Goal: Task Accomplishment & Management: Use online tool/utility

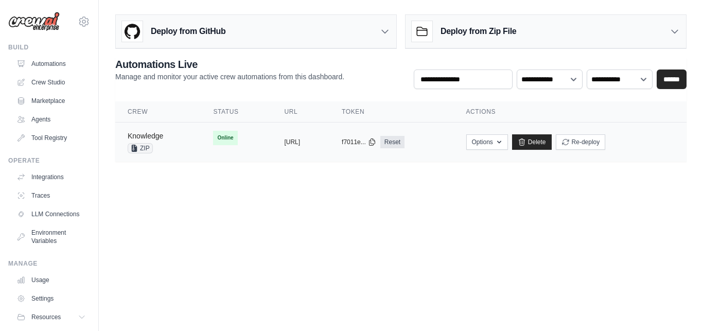
click at [145, 135] on link "Knowledge" at bounding box center [146, 136] width 36 height 8
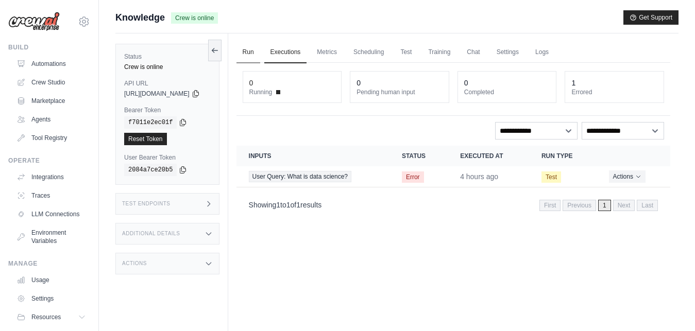
click at [260, 51] on link "Run" at bounding box center [248, 53] width 24 height 22
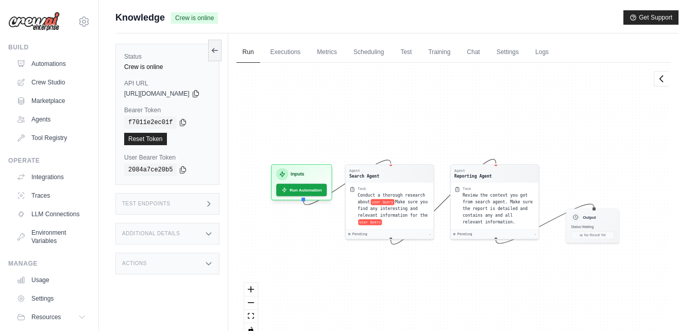
click at [164, 206] on h3 "Test Endpoints" at bounding box center [146, 204] width 48 height 6
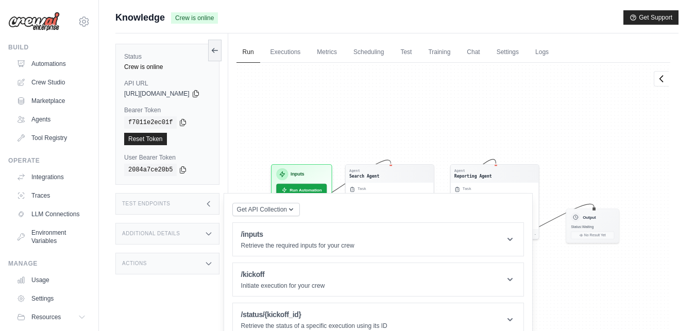
click at [609, 284] on div "Agent Search Agent Task Conduct a thorough research about user Query Make sure …" at bounding box center [453, 204] width 434 height 282
click at [418, 57] on link "Test" at bounding box center [406, 53] width 24 height 22
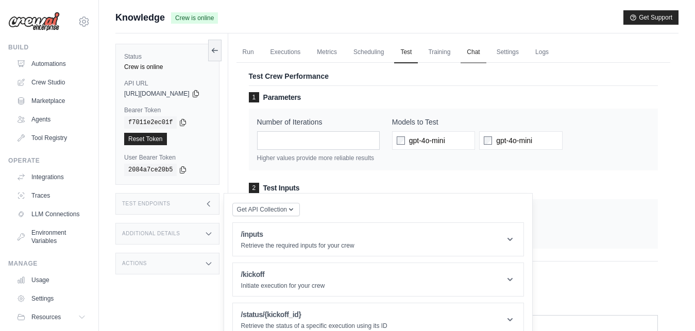
click at [486, 55] on link "Chat" at bounding box center [472, 53] width 25 height 22
click at [555, 51] on link "Logs" at bounding box center [542, 53] width 26 height 22
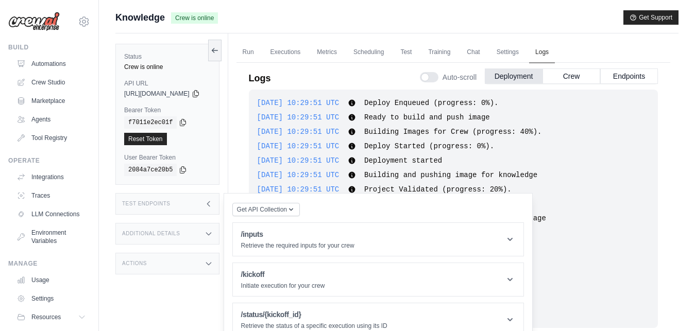
scroll to position [153, 0]
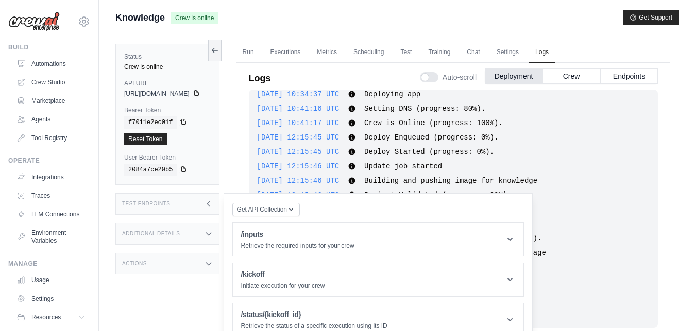
click at [591, 237] on div "2025-09-01 12:15:46 UTC Building Images for Crew (progress: 40%). Show more Sho…" at bounding box center [453, 238] width 392 height 10
click at [213, 203] on icon at bounding box center [208, 204] width 8 height 8
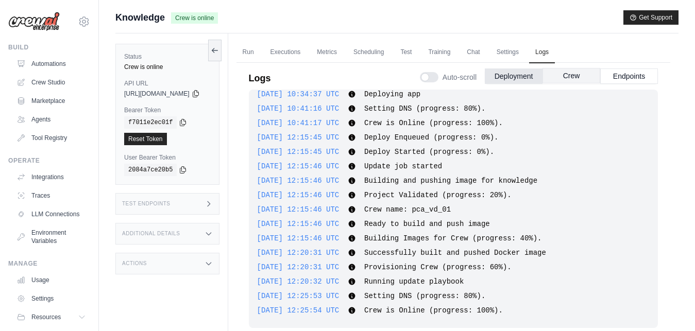
click at [576, 72] on button "Crew" at bounding box center [571, 75] width 58 height 15
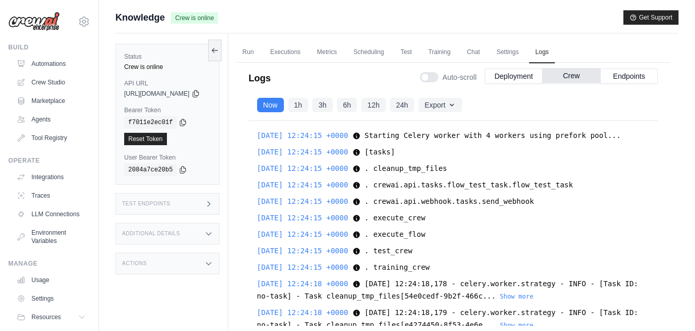
scroll to position [249, 0]
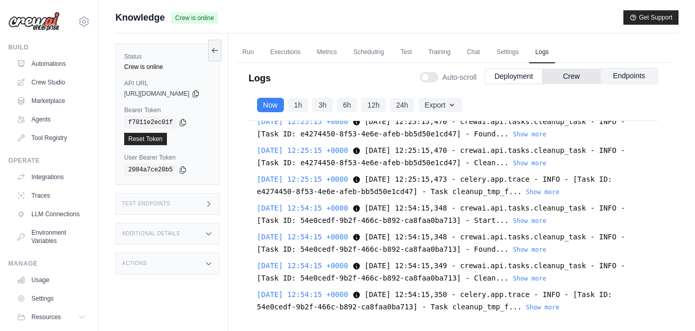
click at [615, 73] on button "Endpoints" at bounding box center [629, 75] width 58 height 15
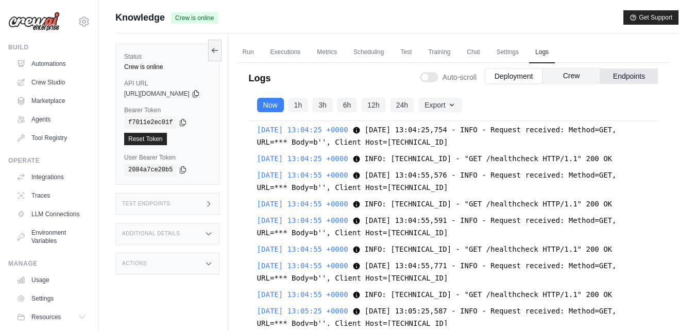
scroll to position [22507, 0]
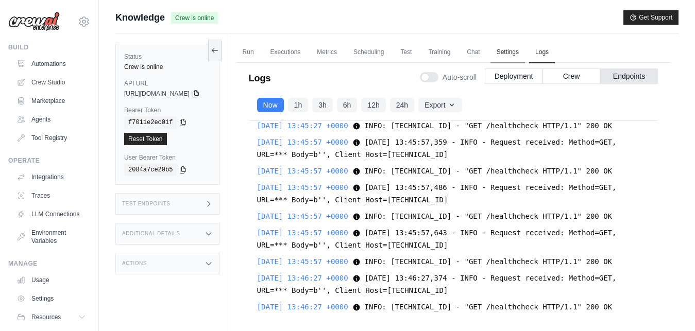
click at [521, 57] on link "Settings" at bounding box center [507, 53] width 35 height 22
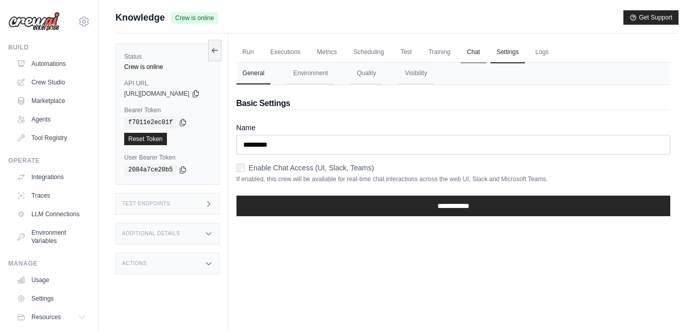
click at [484, 55] on link "Chat" at bounding box center [472, 53] width 25 height 22
click at [456, 56] on link "Training" at bounding box center [439, 53] width 35 height 22
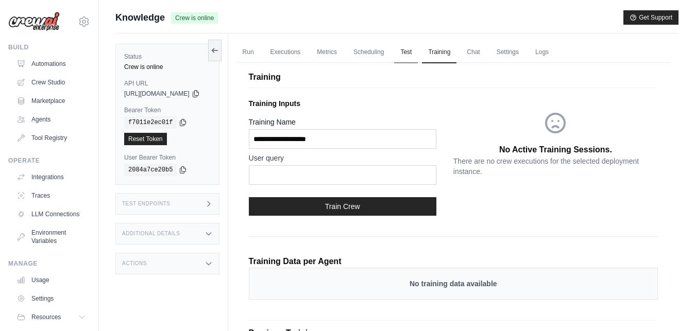
click at [415, 49] on link "Test" at bounding box center [406, 53] width 24 height 22
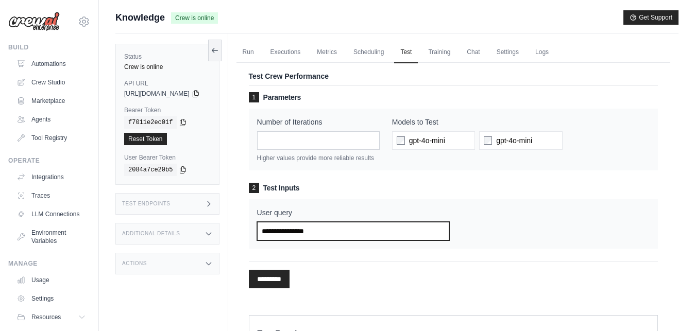
click at [328, 231] on input "User query" at bounding box center [353, 231] width 192 height 19
type input "**"
click at [249, 270] on input "*********" at bounding box center [269, 279] width 41 height 19
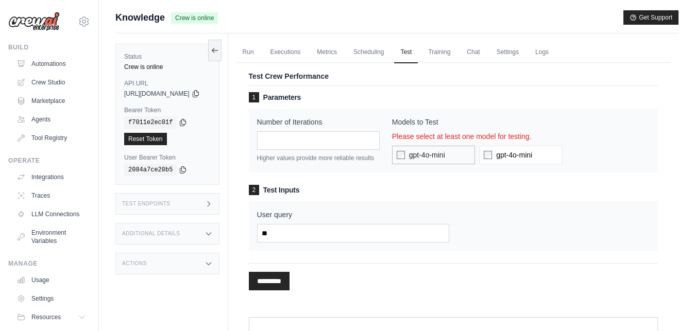
click at [418, 162] on label "gpt-4o-mini" at bounding box center [433, 155] width 83 height 19
click at [289, 277] on input "*********" at bounding box center [269, 281] width 41 height 19
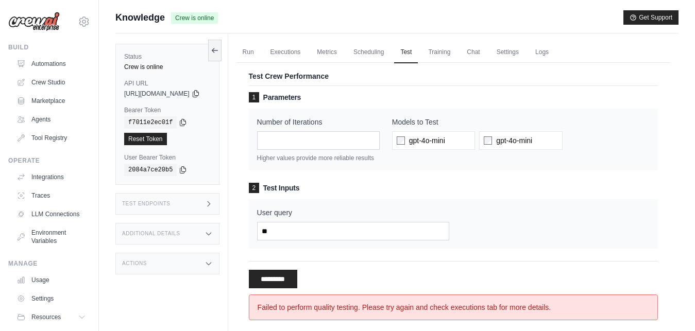
click at [619, 231] on div "User query **" at bounding box center [453, 224] width 392 height 33
click at [299, 47] on link "Executions" at bounding box center [285, 53] width 43 height 22
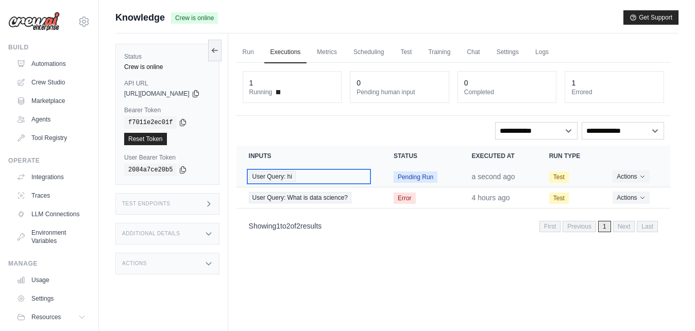
click at [295, 175] on span "User Query: hi" at bounding box center [272, 176] width 47 height 11
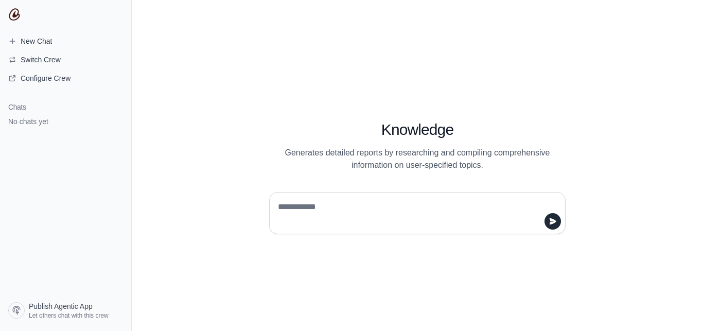
click at [335, 209] on textarea at bounding box center [414, 213] width 277 height 29
type textarea "**"
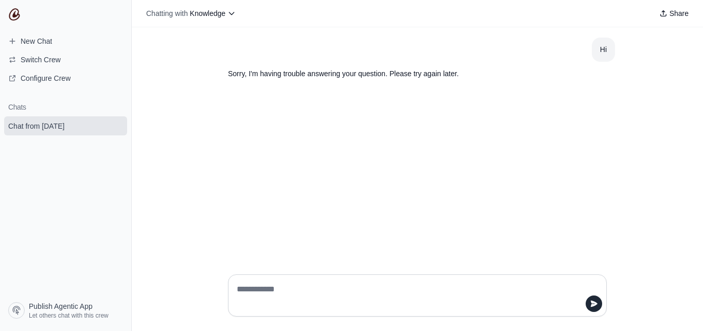
click at [265, 299] on textarea at bounding box center [414, 295] width 359 height 29
type textarea "**********"
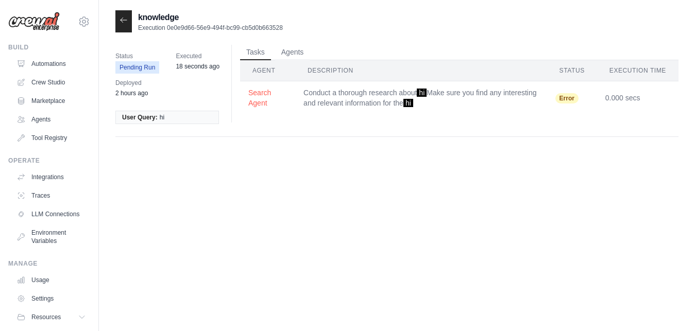
click at [332, 68] on th "Description" at bounding box center [421, 70] width 252 height 21
click at [294, 53] on button "Agents" at bounding box center [292, 51] width 35 height 15
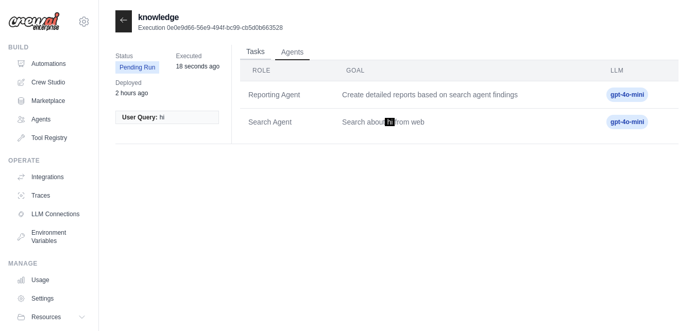
click at [257, 53] on button "Tasks" at bounding box center [255, 51] width 31 height 15
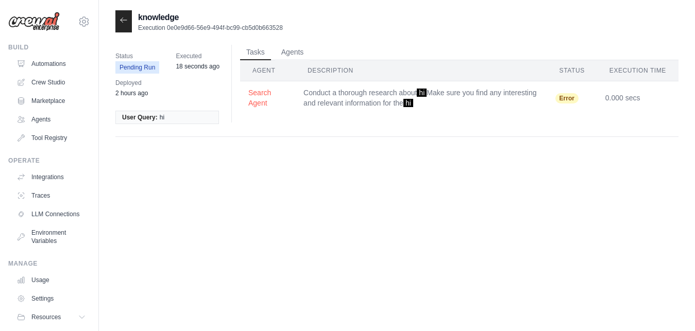
click at [123, 25] on div at bounding box center [123, 21] width 16 height 22
click at [123, 22] on icon at bounding box center [123, 20] width 8 height 8
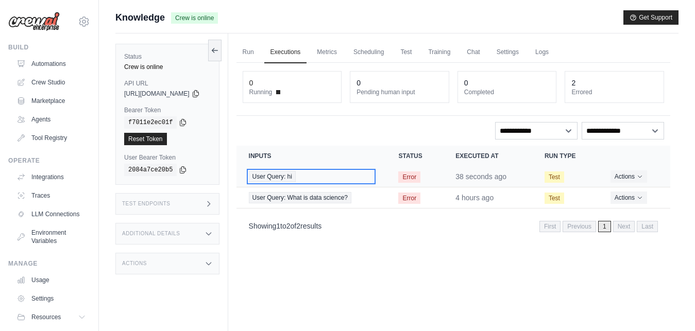
click at [296, 177] on span "User Query: hi" at bounding box center [272, 176] width 47 height 11
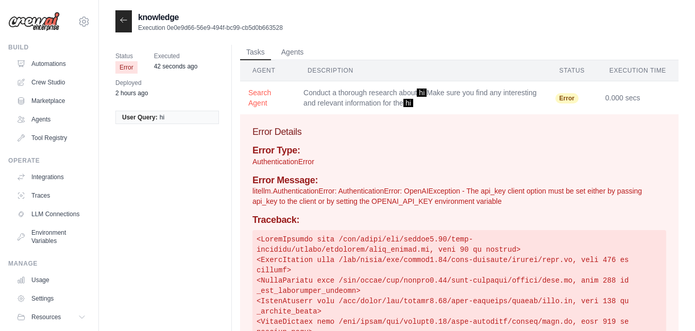
click at [488, 199] on p "litellm.AuthenticationError: AuthenticationError: OpenAIException - The api_key…" at bounding box center [459, 196] width 414 height 21
click at [61, 63] on link "Automations" at bounding box center [52, 64] width 78 height 16
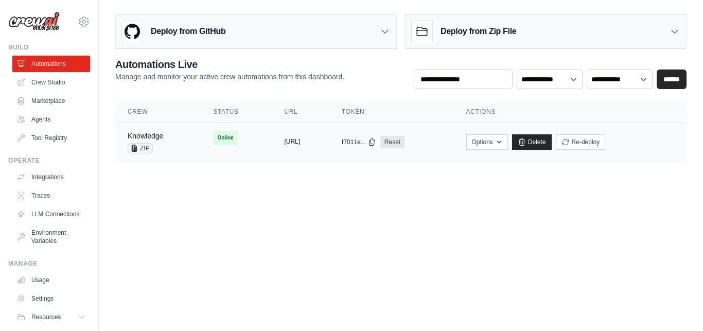
click at [284, 142] on button "[URL]" at bounding box center [292, 141] width 16 height 8
click at [328, 137] on td "copied https://knowledge-eabaaa84-2e6e-47f" at bounding box center [301, 143] width 58 height 40
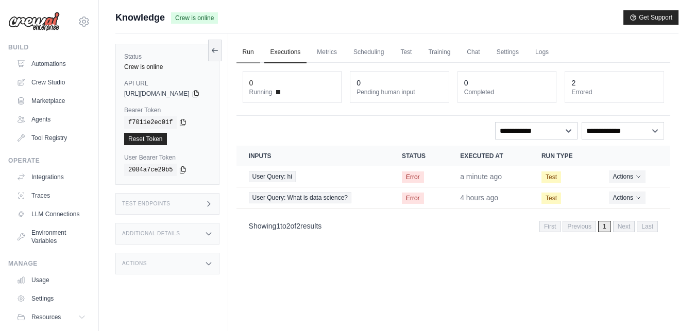
click at [260, 51] on link "Run" at bounding box center [248, 53] width 24 height 22
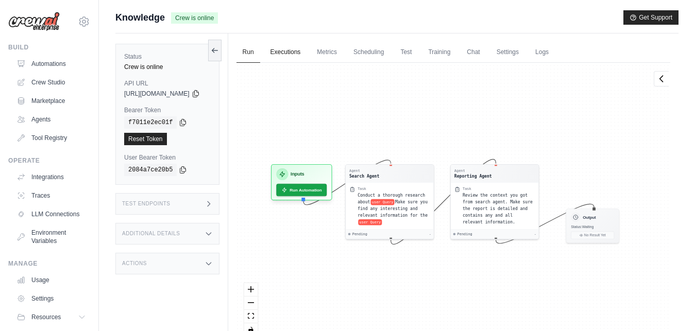
click at [307, 55] on link "Executions" at bounding box center [285, 53] width 43 height 22
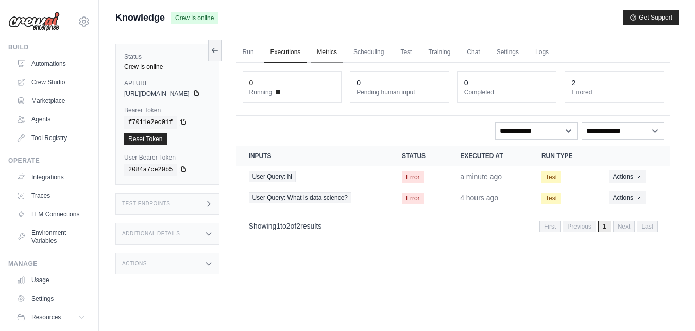
click at [341, 55] on link "Metrics" at bounding box center [327, 53] width 32 height 22
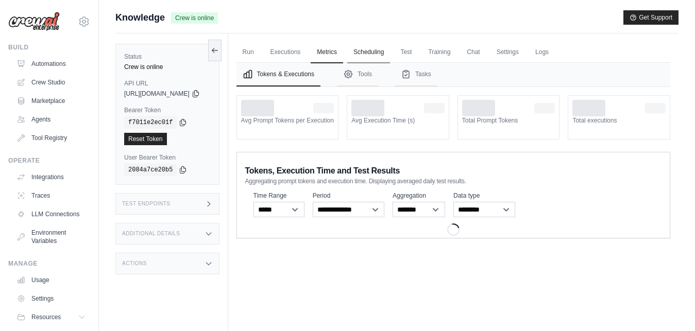
click at [370, 55] on link "Scheduling" at bounding box center [368, 53] width 43 height 22
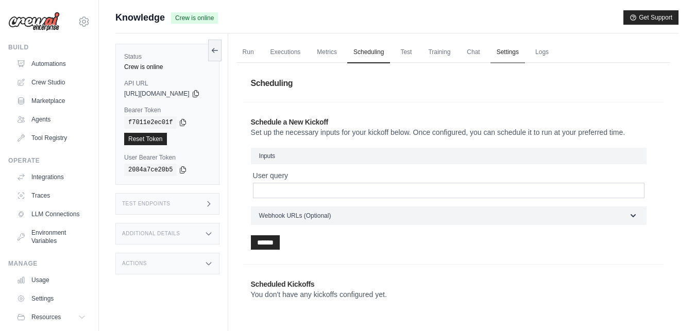
click at [518, 51] on link "Settings" at bounding box center [507, 53] width 35 height 22
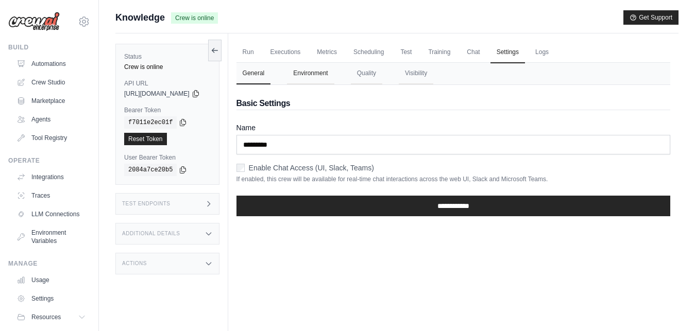
click at [334, 74] on button "Environment" at bounding box center [310, 74] width 47 height 22
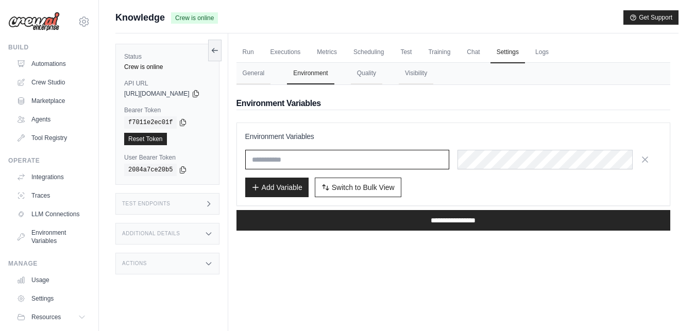
click at [317, 156] on input "text" at bounding box center [347, 160] width 204 height 20
type input "**********"
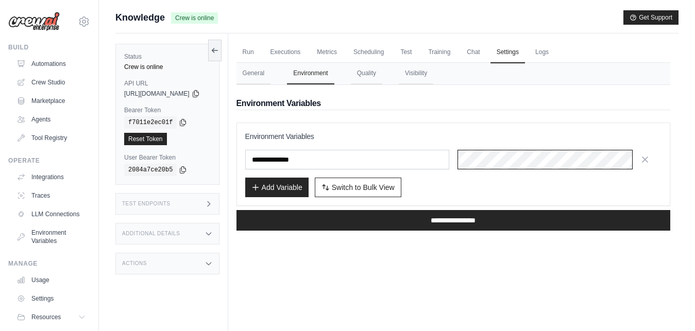
click at [494, 157] on div at bounding box center [559, 160] width 204 height 20
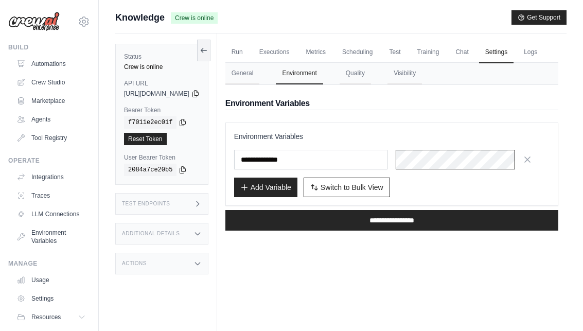
click at [442, 169] on div at bounding box center [473, 160] width 154 height 20
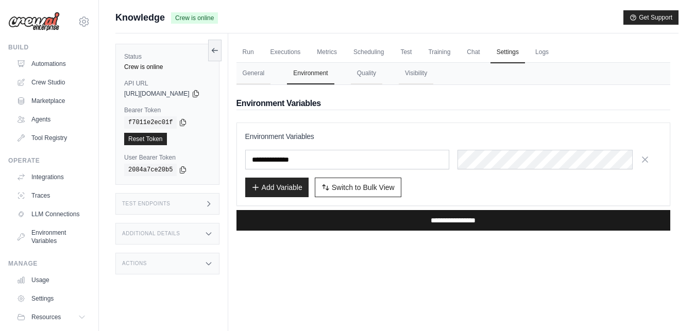
scroll to position [0, 489]
click at [467, 217] on input "**********" at bounding box center [453, 220] width 434 height 21
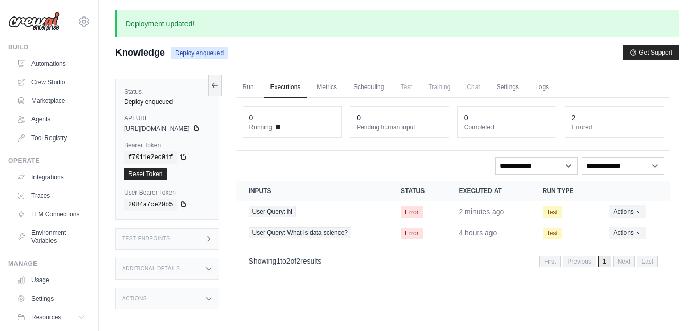
click at [486, 89] on span "Chat" at bounding box center [472, 87] width 25 height 21
click at [62, 61] on link "Automations" at bounding box center [52, 64] width 78 height 16
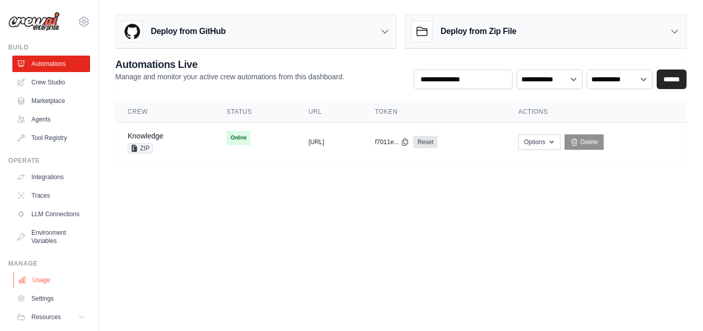
click at [45, 288] on link "Usage" at bounding box center [52, 280] width 78 height 16
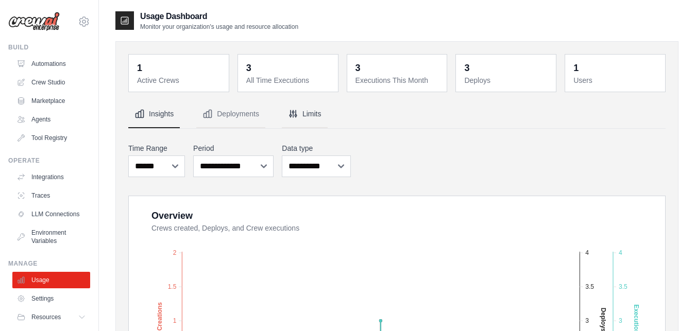
click at [305, 120] on button "Limits" at bounding box center [305, 114] width 46 height 28
click at [472, 148] on div "**********" at bounding box center [396, 160] width 537 height 38
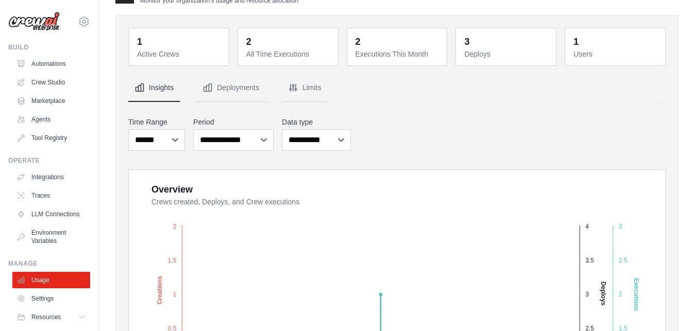
scroll to position [53, 0]
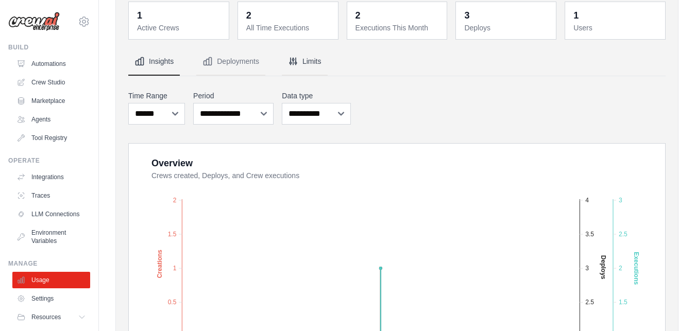
click at [316, 63] on button "Limits" at bounding box center [305, 62] width 46 height 28
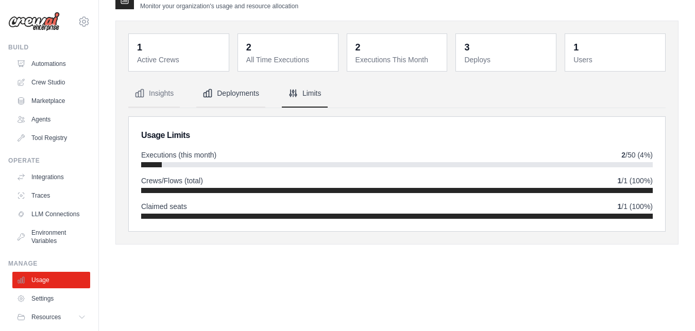
click at [237, 98] on button "Deployments" at bounding box center [230, 94] width 69 height 28
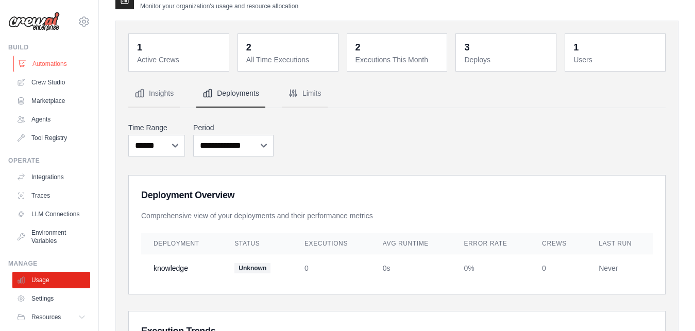
click at [39, 66] on link "Automations" at bounding box center [52, 64] width 78 height 16
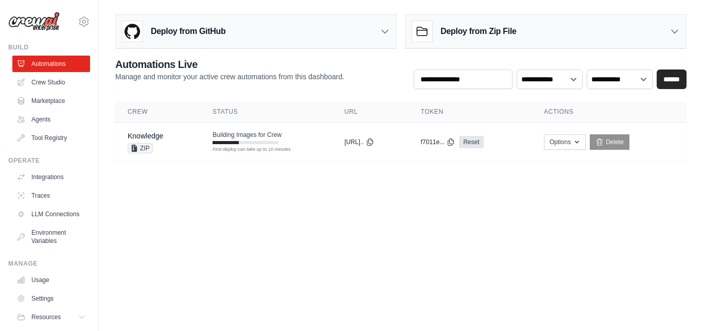
click at [527, 252] on body "[EMAIL_ADDRESS][DOMAIN_NAME] Settings Build Automations Crew Studio" at bounding box center [351, 165] width 703 height 331
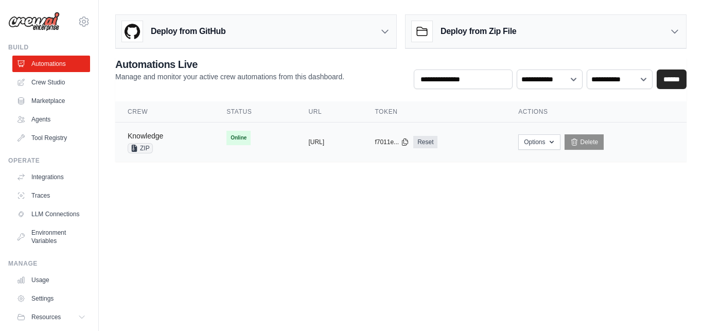
click at [161, 136] on link "Knowledge" at bounding box center [146, 136] width 36 height 8
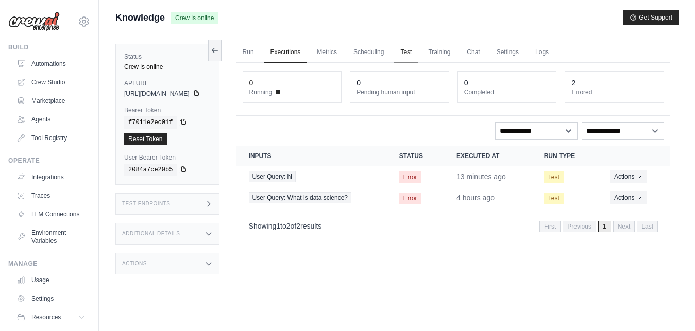
click at [418, 50] on link "Test" at bounding box center [406, 53] width 24 height 22
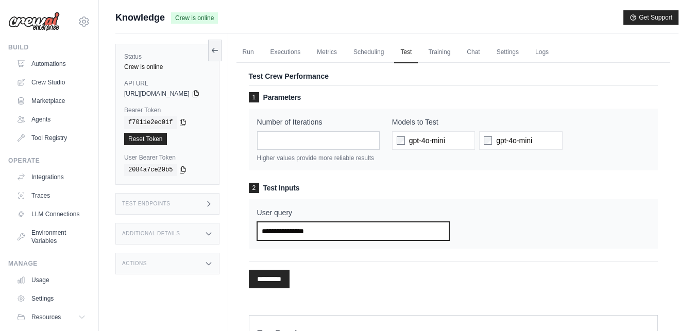
click at [372, 232] on input "User query" at bounding box center [353, 231] width 192 height 19
type input "**********"
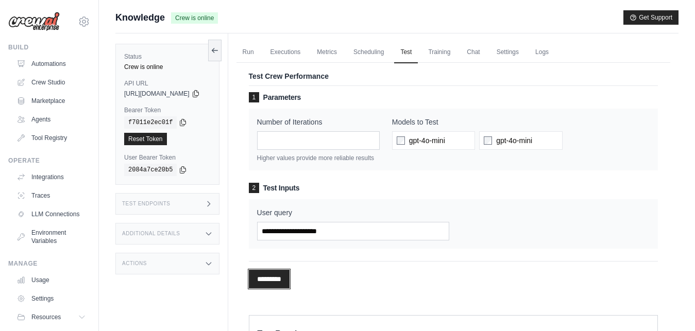
click at [289, 278] on input "*********" at bounding box center [269, 279] width 41 height 19
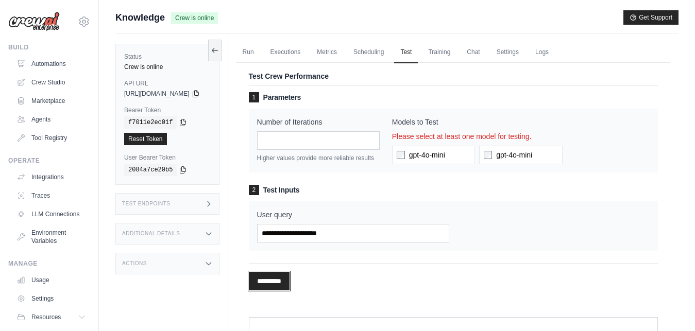
click at [279, 283] on input "*********" at bounding box center [269, 281] width 41 height 19
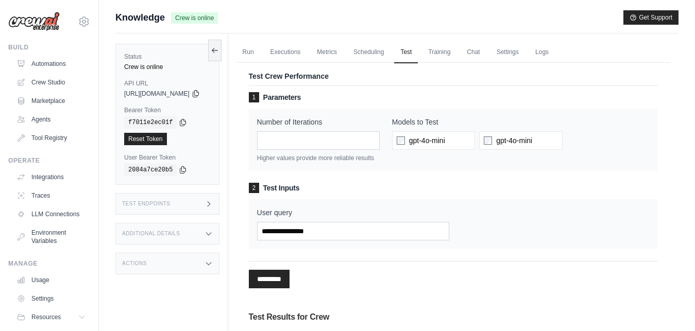
click at [411, 297] on div "1 Parameters Number of Iterations * Higher values provide more reliable results…" at bounding box center [453, 283] width 409 height 396
click at [486, 57] on link "Chat" at bounding box center [472, 53] width 25 height 22
click at [486, 55] on link "Chat" at bounding box center [472, 53] width 25 height 22
click at [314, 230] on input "User query" at bounding box center [353, 231] width 192 height 19
click at [175, 205] on div "Test Endpoints" at bounding box center [167, 204] width 104 height 22
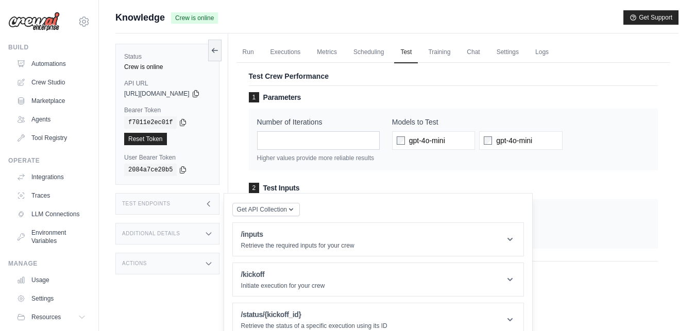
click at [649, 238] on div "User query" at bounding box center [453, 223] width 409 height 49
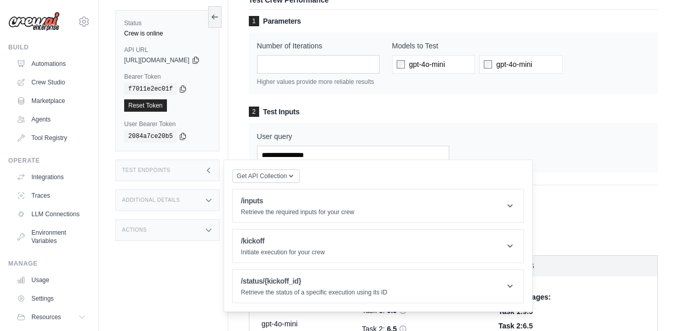
scroll to position [79, 0]
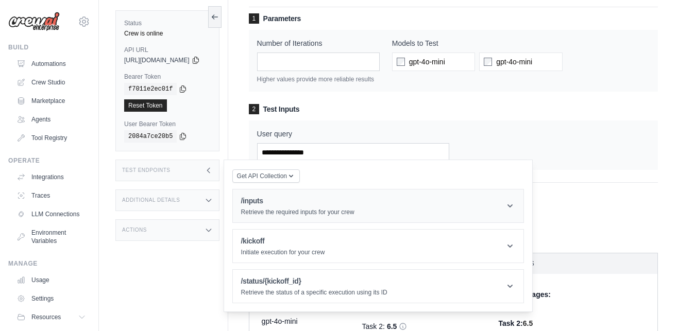
click at [515, 202] on icon at bounding box center [510, 206] width 10 height 10
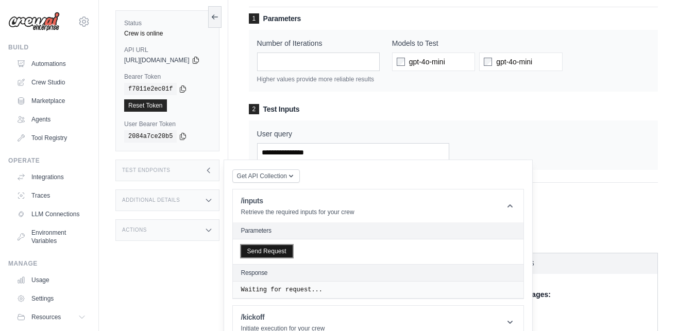
click at [283, 252] on button "Send Request" at bounding box center [266, 251] width 51 height 12
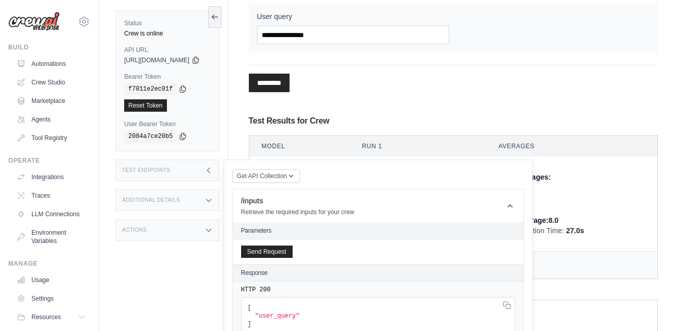
scroll to position [197, 0]
click at [284, 315] on span ""user_query"" at bounding box center [277, 316] width 44 height 7
click at [315, 318] on pre "[ "user_query" ]" at bounding box center [378, 316] width 274 height 38
click at [287, 177] on span "Get API Collection" at bounding box center [262, 175] width 50 height 8
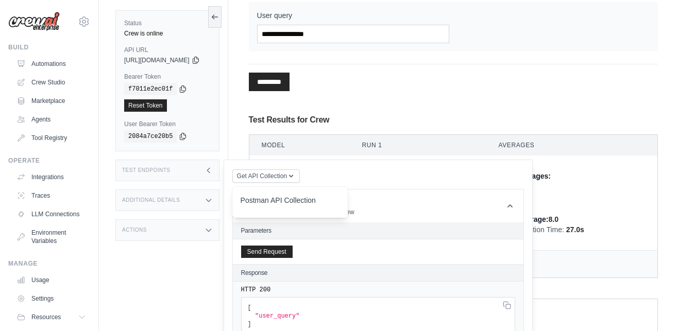
click at [296, 197] on div "Postman API Collection" at bounding box center [289, 203] width 99 height 16
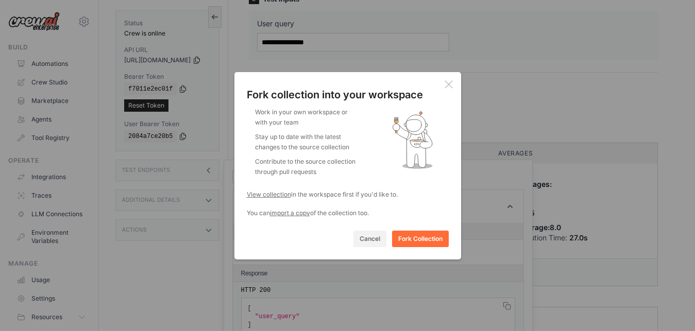
click at [445, 88] on icon at bounding box center [447, 83] width 7 height 7
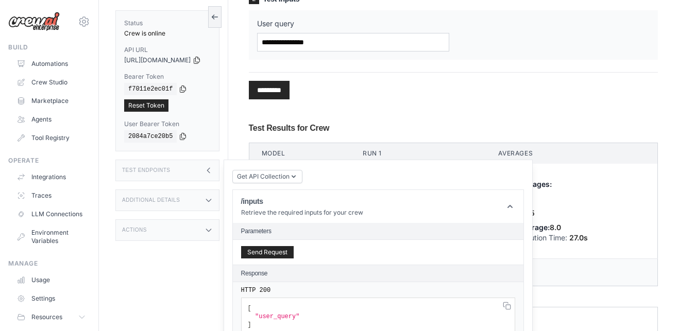
click at [159, 204] on div "Additional Details" at bounding box center [167, 201] width 104 height 22
click at [153, 228] on div "Actions" at bounding box center [167, 230] width 104 height 22
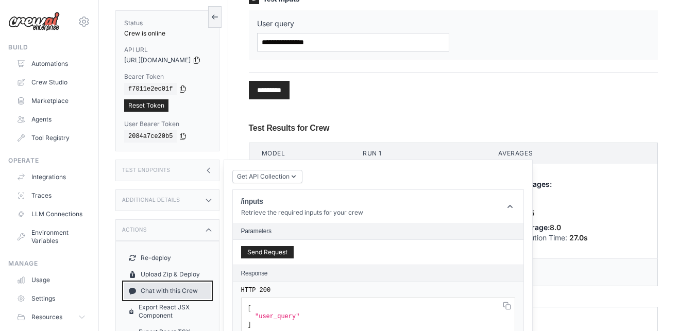
click at [190, 289] on link "Chat with this Crew" at bounding box center [167, 291] width 87 height 16
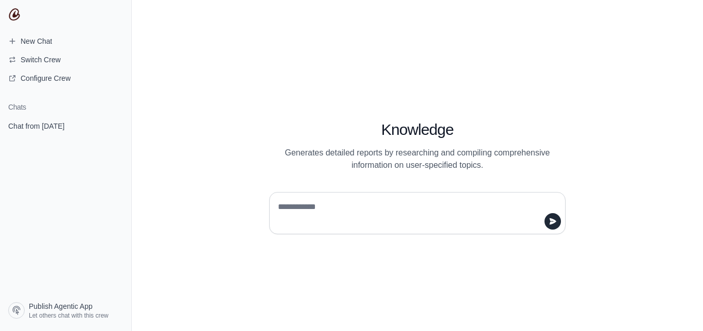
click at [328, 203] on textarea at bounding box center [414, 213] width 277 height 29
type textarea "**"
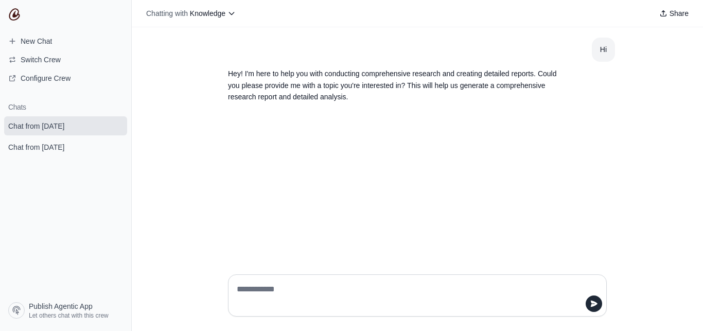
click at [286, 291] on textarea at bounding box center [414, 295] width 359 height 29
type textarea "**********"
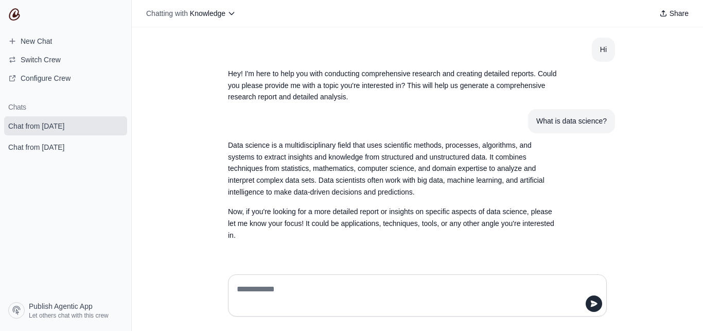
click at [587, 192] on article "Data science is a multidisciplinary field that uses scientific methods, process…" at bounding box center [417, 190] width 395 height 114
click at [236, 13] on icon at bounding box center [232, 13] width 8 height 8
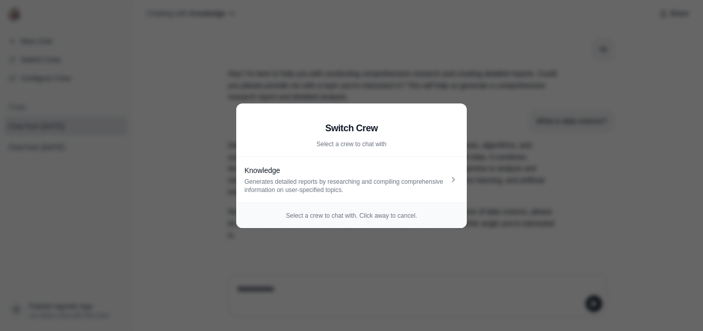
click at [500, 185] on aside "Switch Crew Select a crew to chat with Knowledge Generates detailed reports by …" at bounding box center [351, 165] width 703 height 331
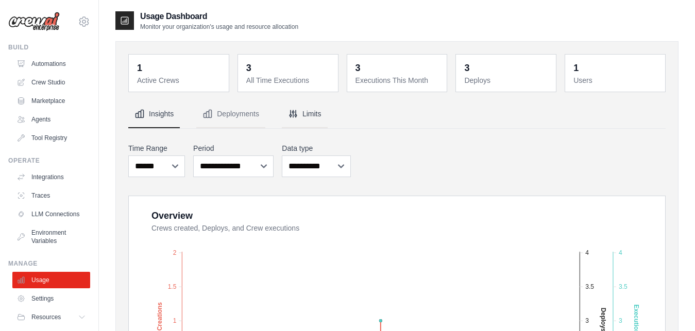
click at [305, 112] on button "Limits" at bounding box center [305, 114] width 46 height 28
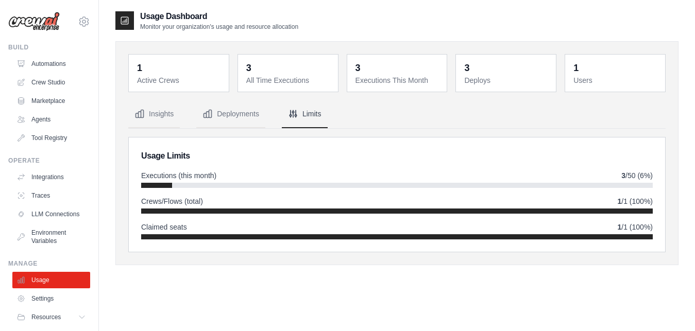
click at [305, 112] on button "Limits" at bounding box center [305, 114] width 46 height 28
click at [49, 65] on link "Automations" at bounding box center [52, 64] width 78 height 16
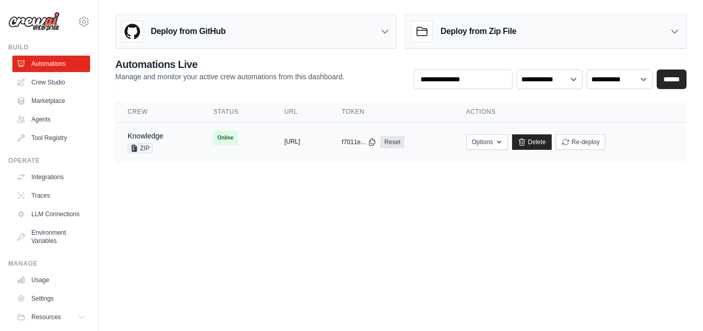
click at [300, 140] on button "[URL]" at bounding box center [292, 141] width 16 height 8
click at [300, 145] on button "[URL]" at bounding box center [292, 141] width 16 height 8
click at [152, 134] on link "Knowledge" at bounding box center [146, 136] width 36 height 8
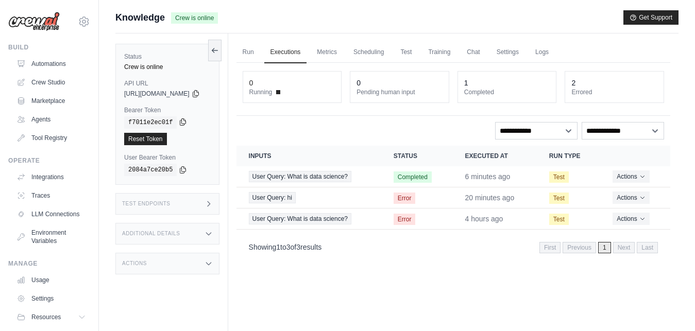
click at [180, 124] on icon at bounding box center [183, 122] width 6 height 7
click at [486, 56] on link "Chat" at bounding box center [472, 53] width 25 height 22
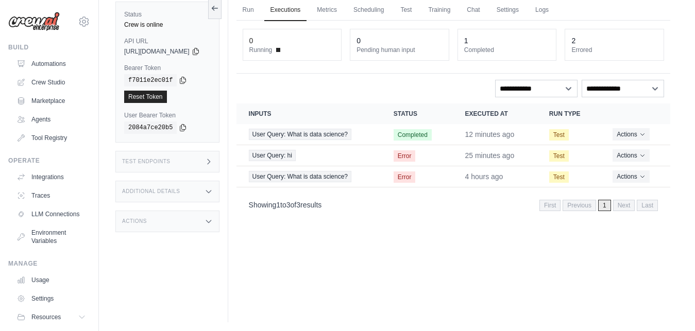
scroll to position [44, 0]
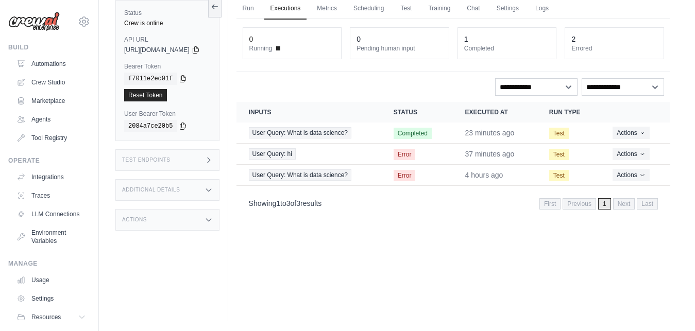
click at [307, 6] on link "Executions" at bounding box center [285, 9] width 43 height 22
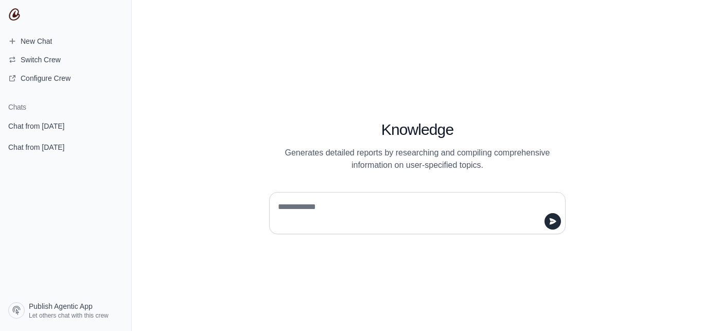
click at [310, 210] on textarea at bounding box center [414, 213] width 277 height 29
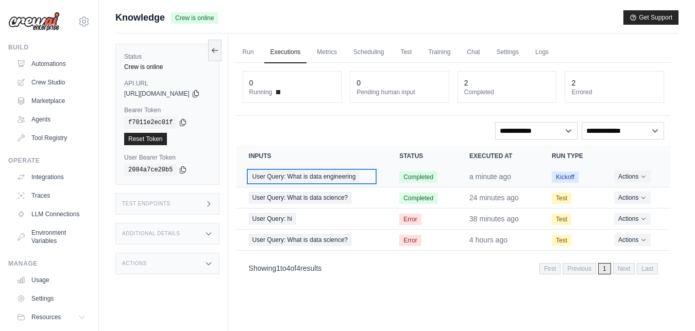
click at [318, 179] on span "User Query: What is data engineering" at bounding box center [304, 176] width 111 height 11
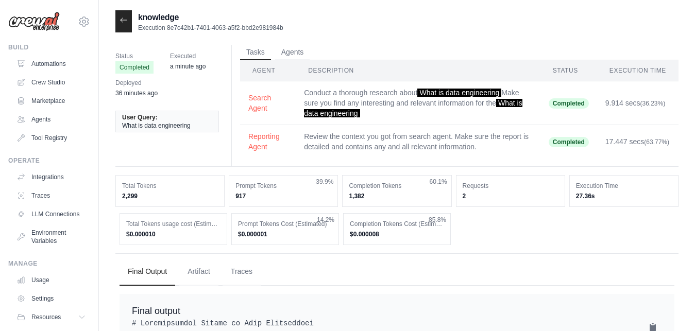
click at [334, 71] on th "Description" at bounding box center [418, 70] width 245 height 21
click at [50, 64] on link "Automations" at bounding box center [52, 64] width 78 height 16
